Goal: Contribute content: Add original content to the website for others to see

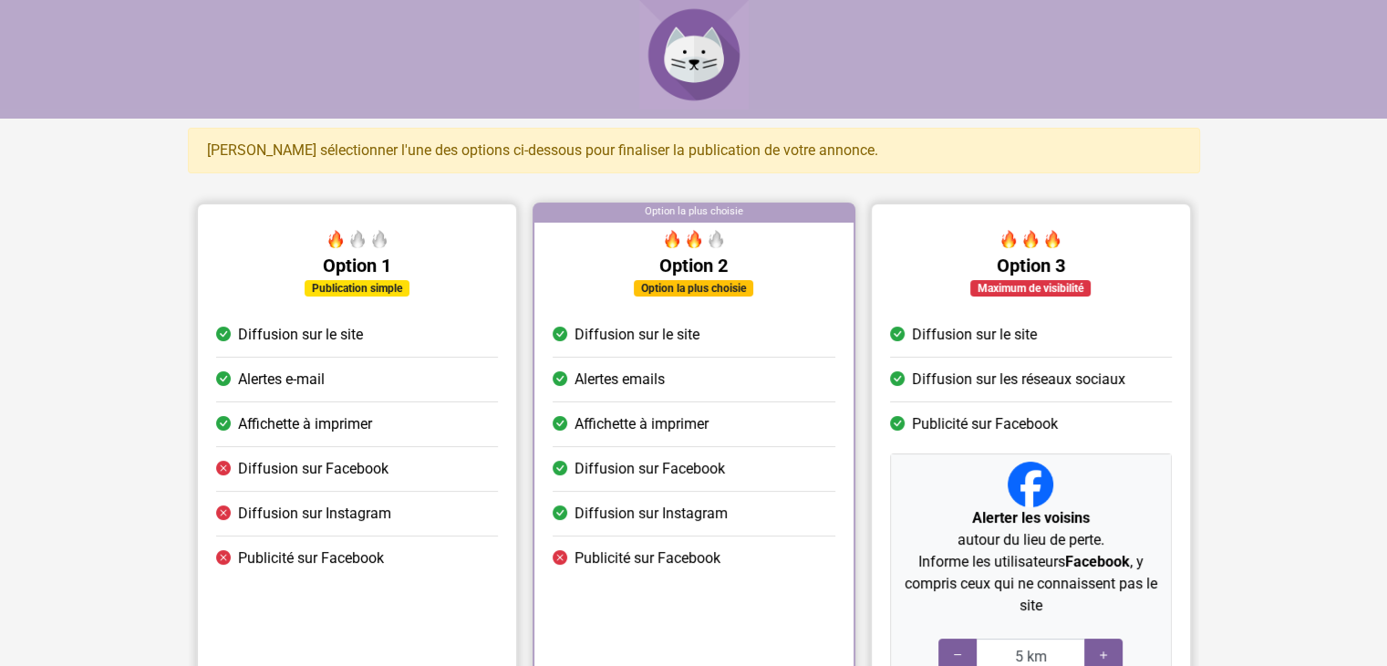
click at [390, 349] on li "Diffusion sur le site" at bounding box center [357, 335] width 282 height 45
click at [471, 216] on div at bounding box center [357, 213] width 318 height 18
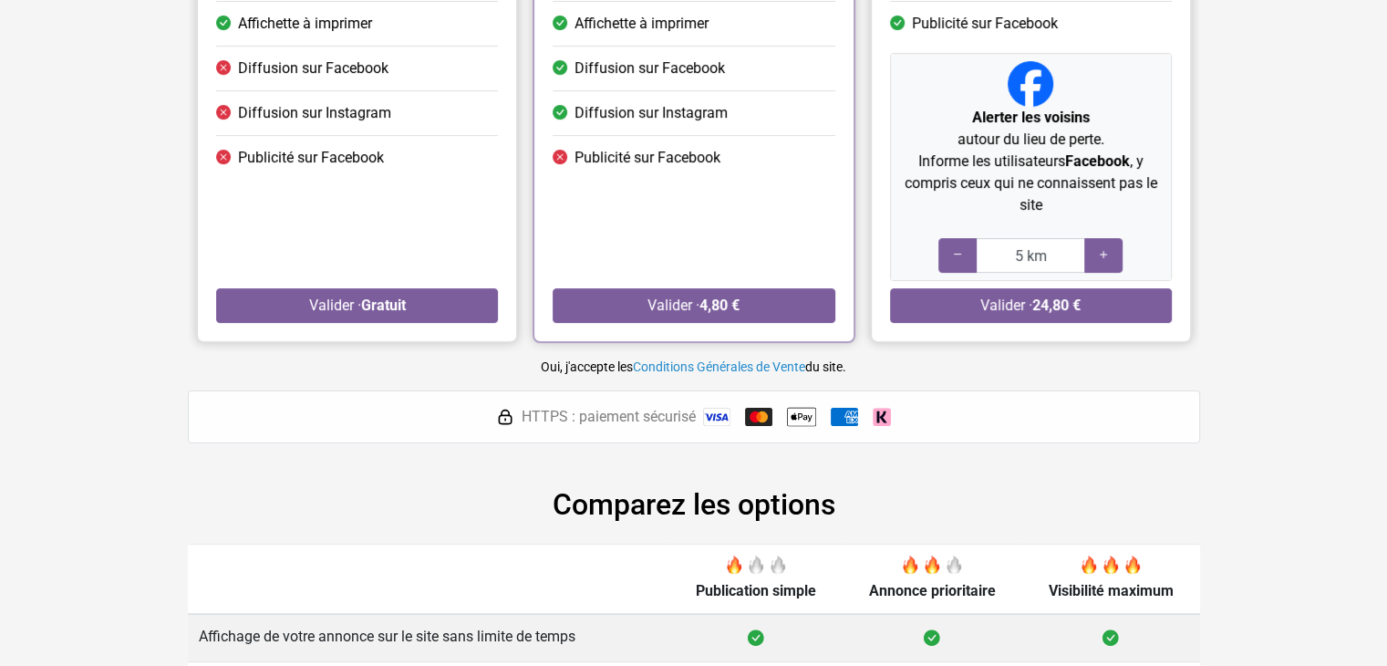
scroll to position [423, 0]
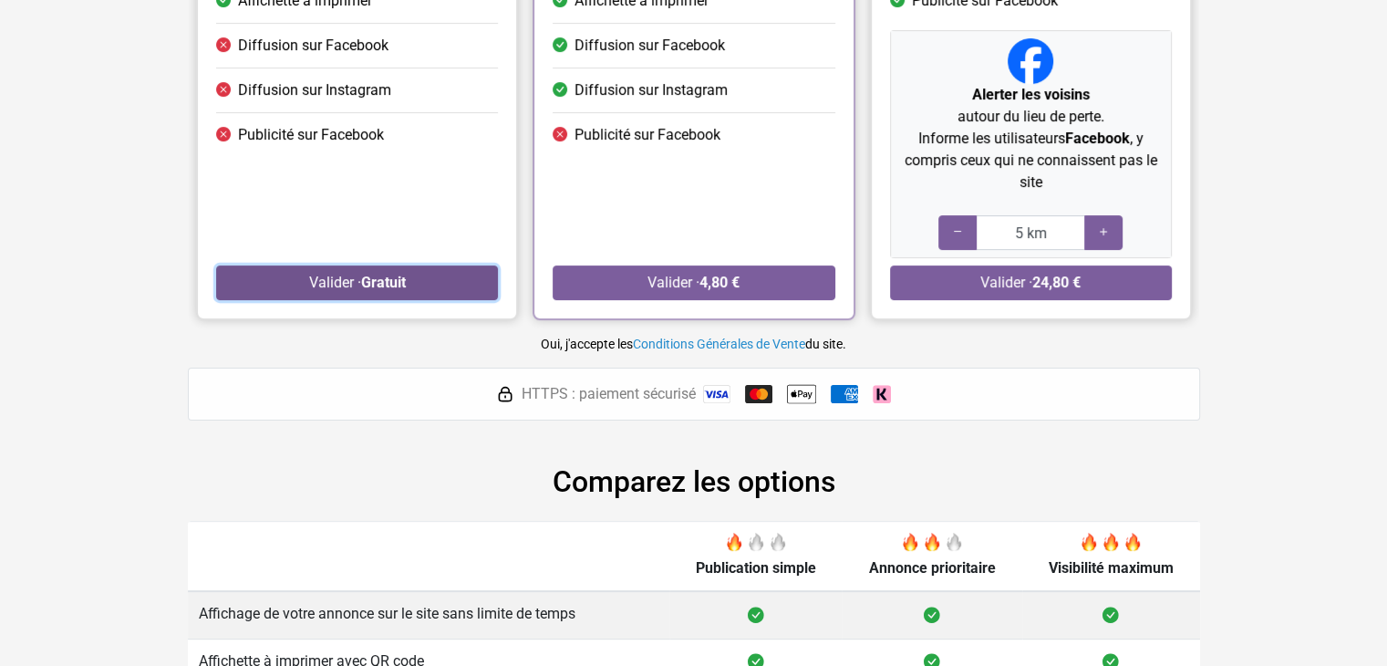
click at [420, 278] on button "Valider · Gratuit" at bounding box center [357, 282] width 282 height 35
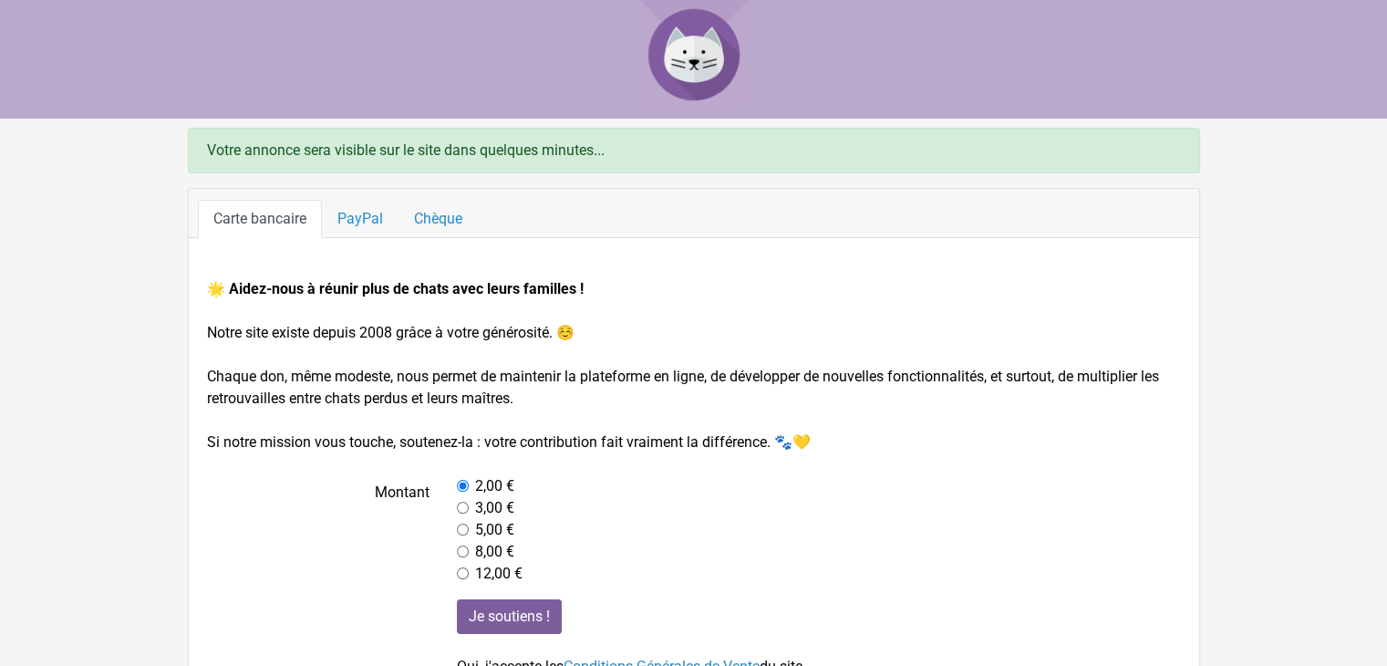
click at [679, 13] on img at bounding box center [693, 54] width 109 height 109
